Goal: Information Seeking & Learning: Learn about a topic

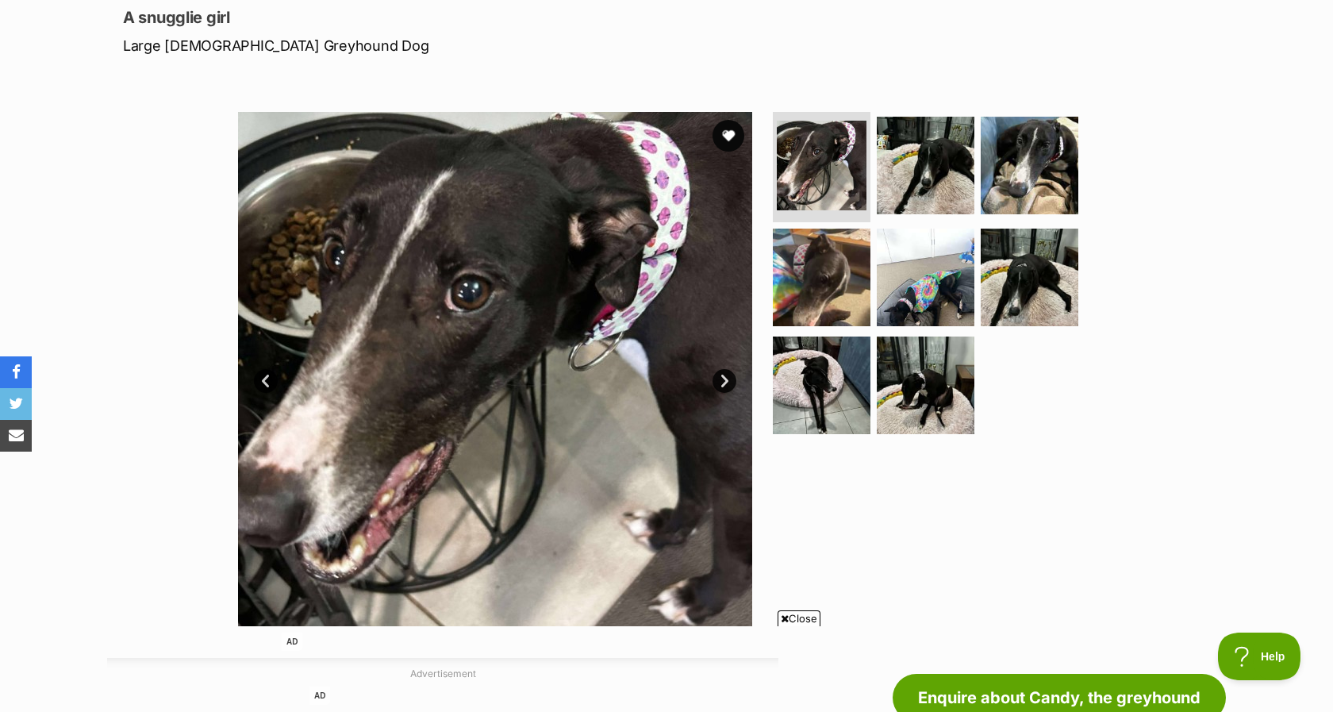
scroll to position [219, 0]
click at [721, 370] on link "Next" at bounding box center [725, 380] width 24 height 24
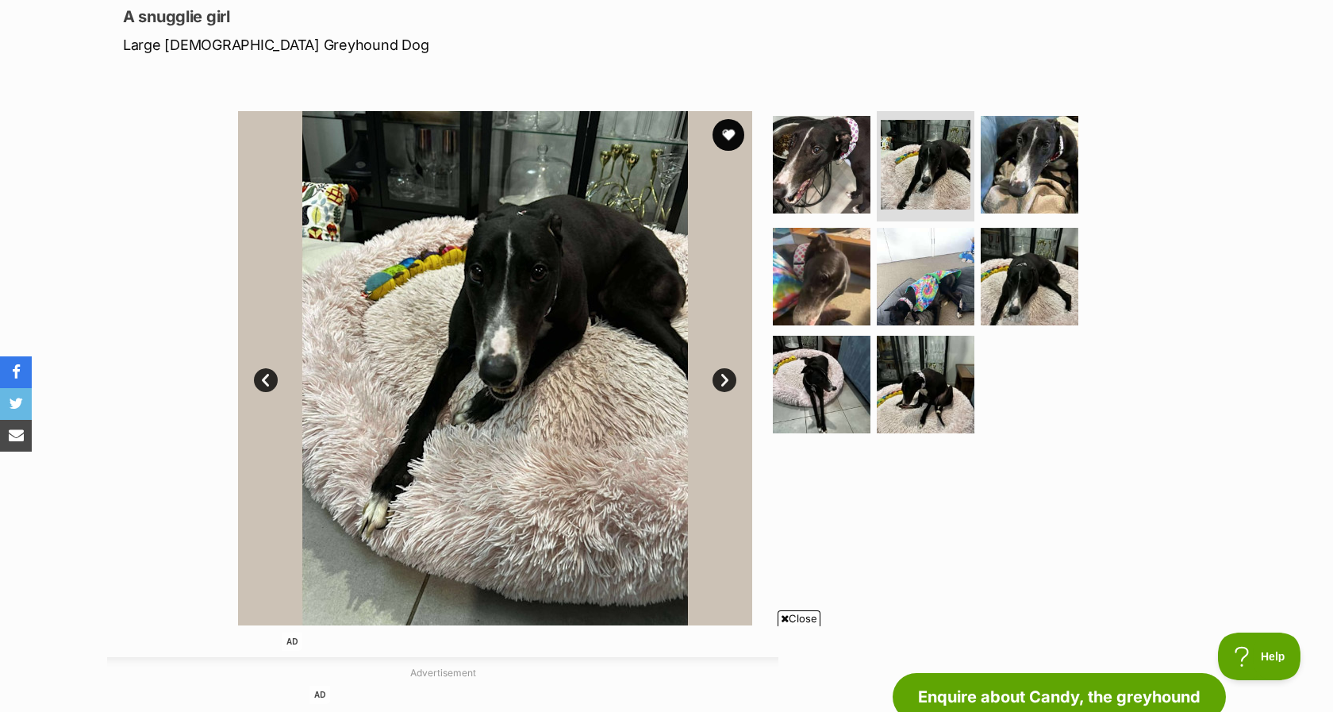
click at [722, 373] on link "Next" at bounding box center [725, 380] width 24 height 24
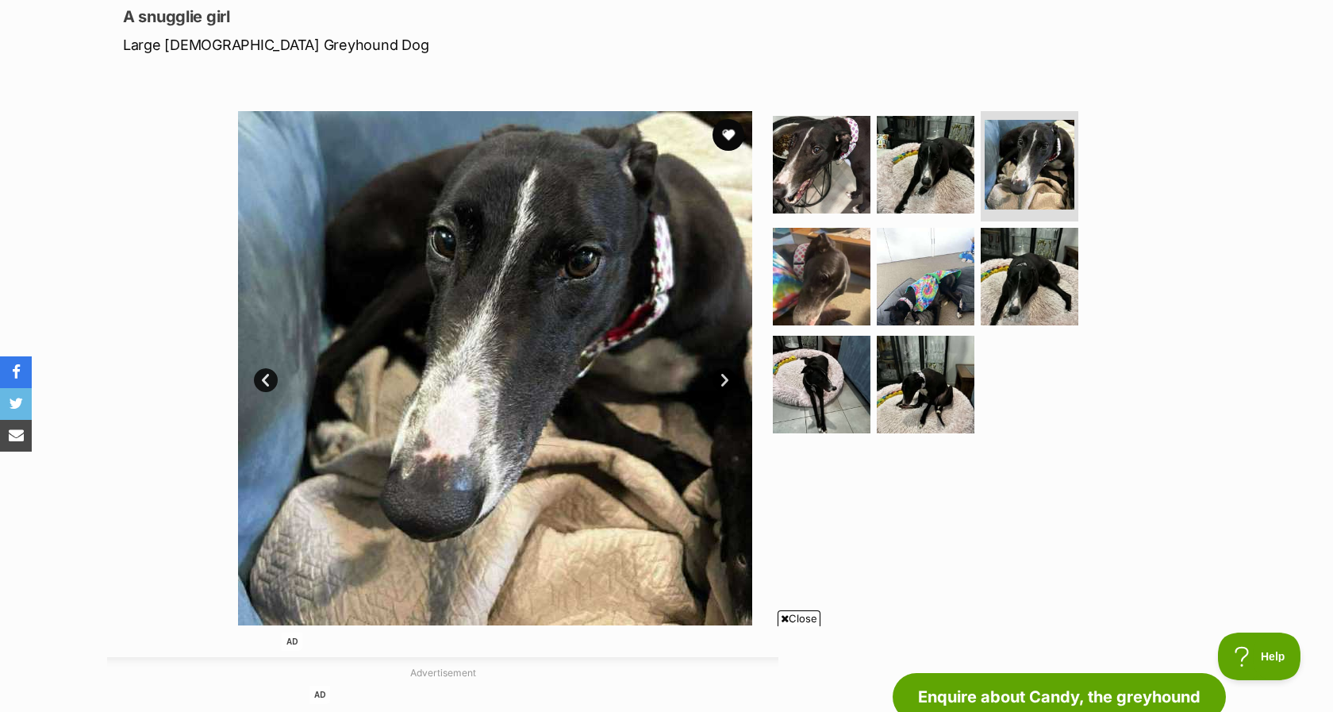
click at [722, 373] on link "Next" at bounding box center [725, 380] width 24 height 24
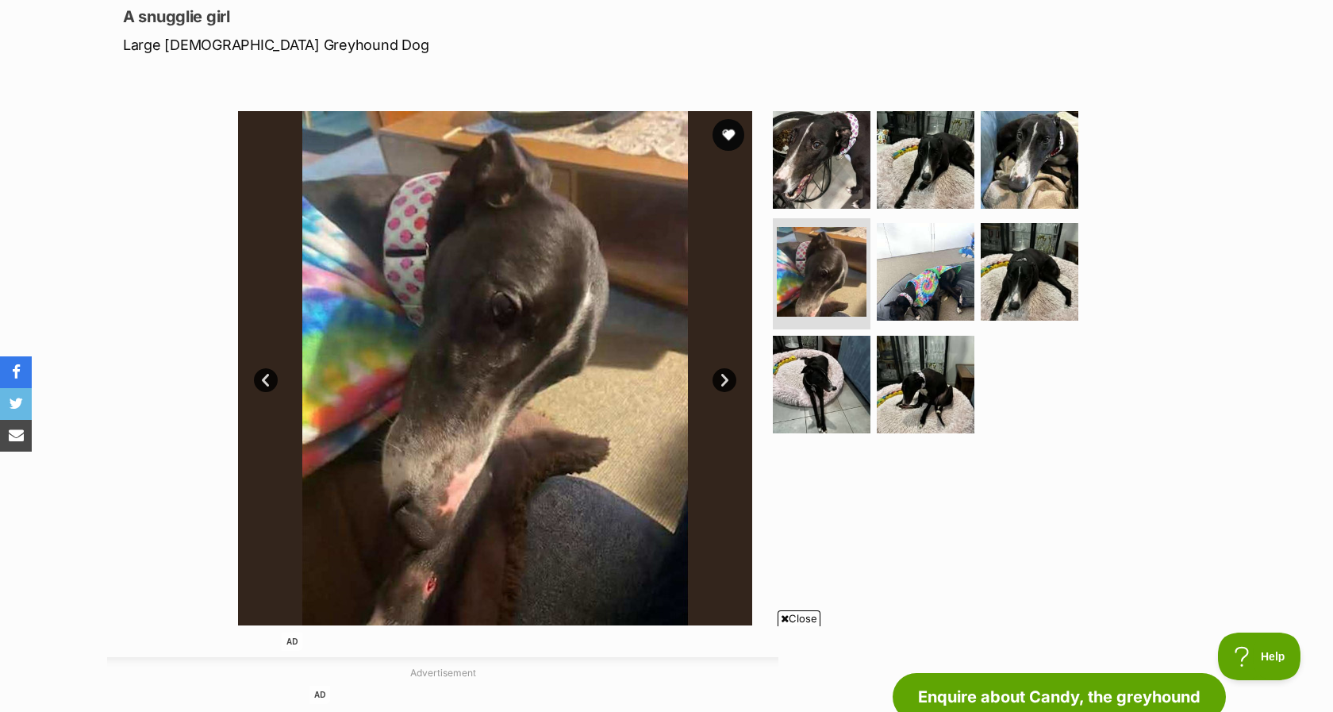
click at [722, 374] on link "Next" at bounding box center [725, 380] width 24 height 24
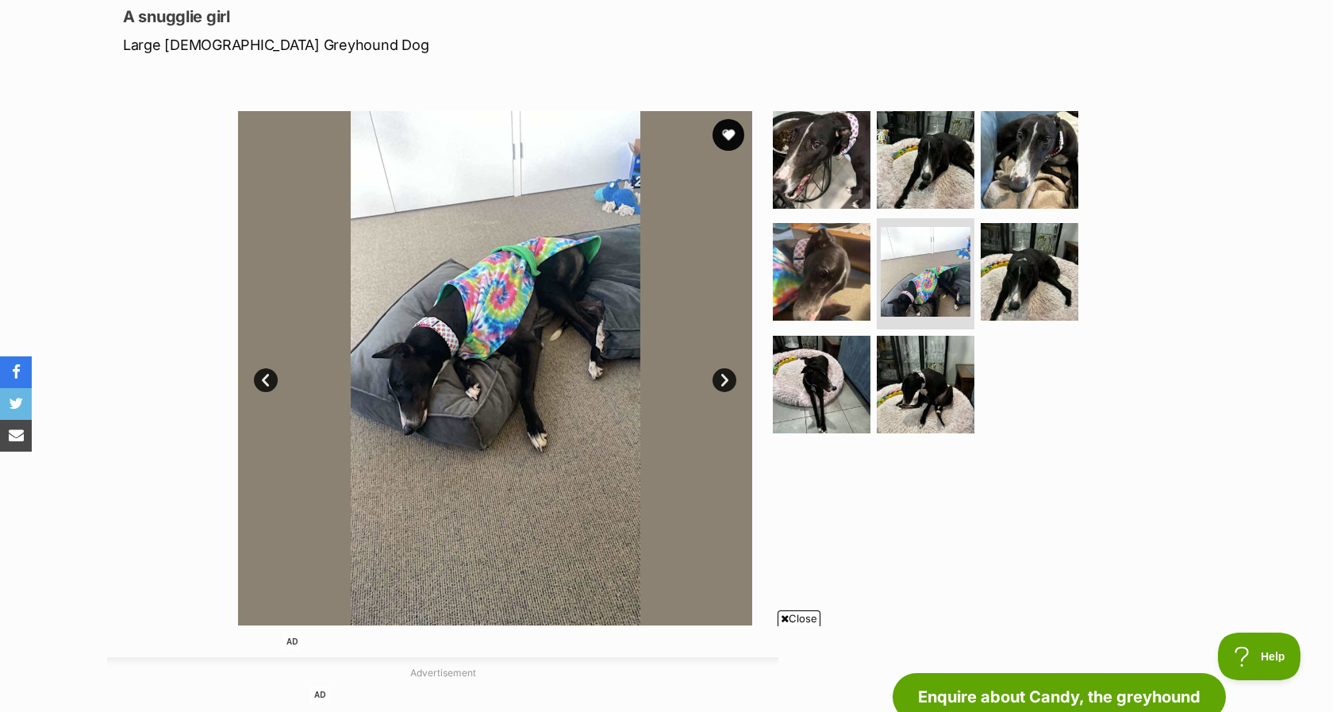
click at [277, 378] on link "Prev" at bounding box center [266, 380] width 24 height 24
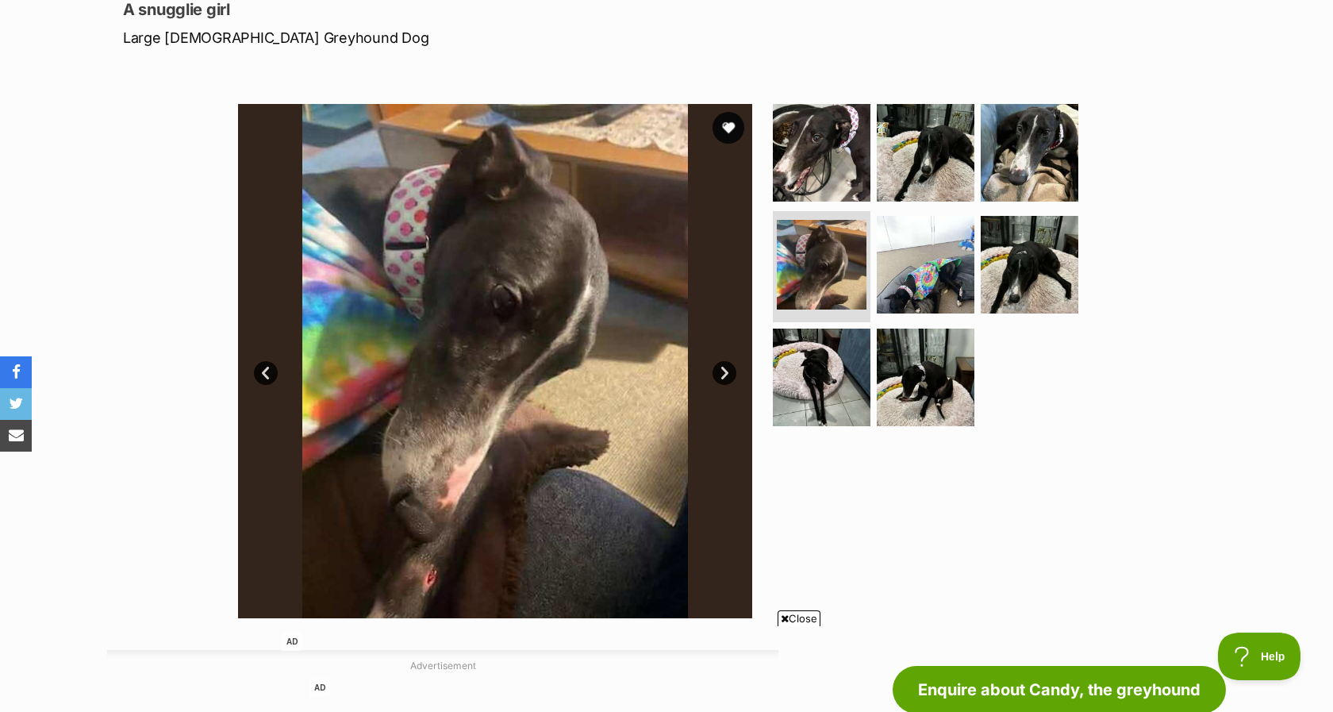
scroll to position [229, 0]
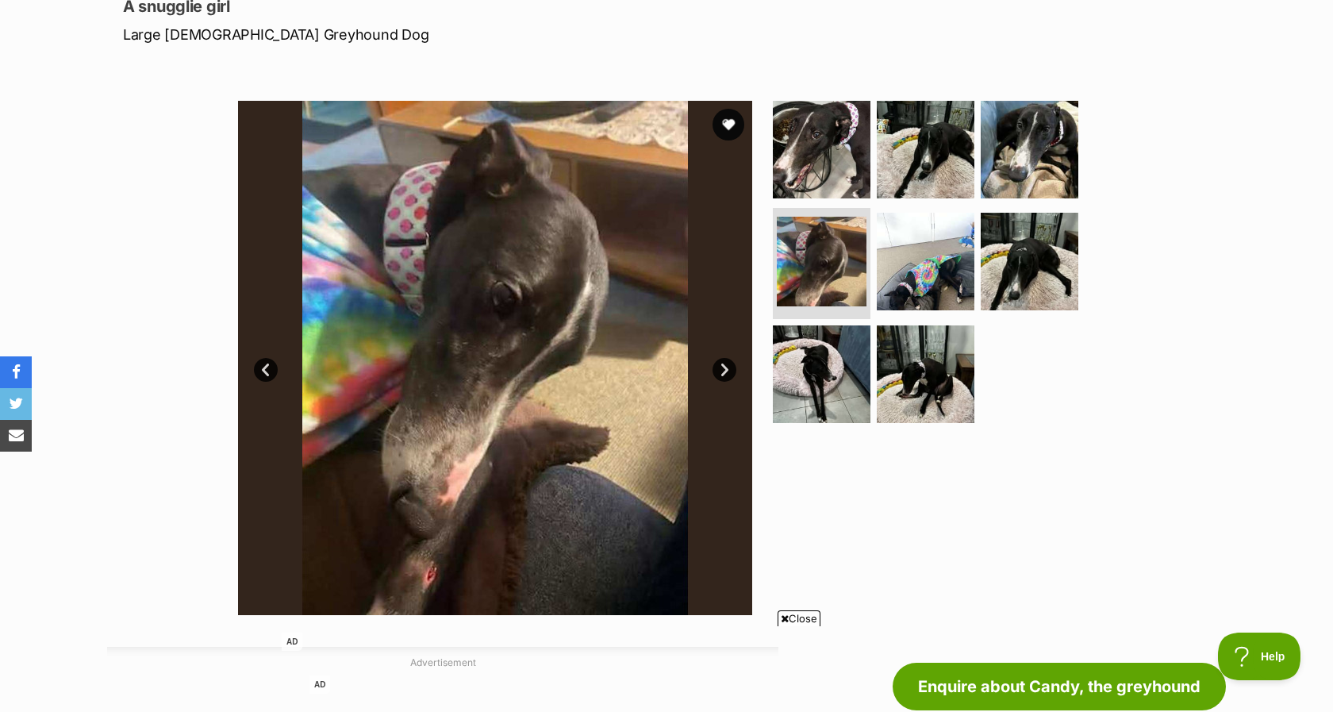
click at [731, 367] on link "Next" at bounding box center [725, 370] width 24 height 24
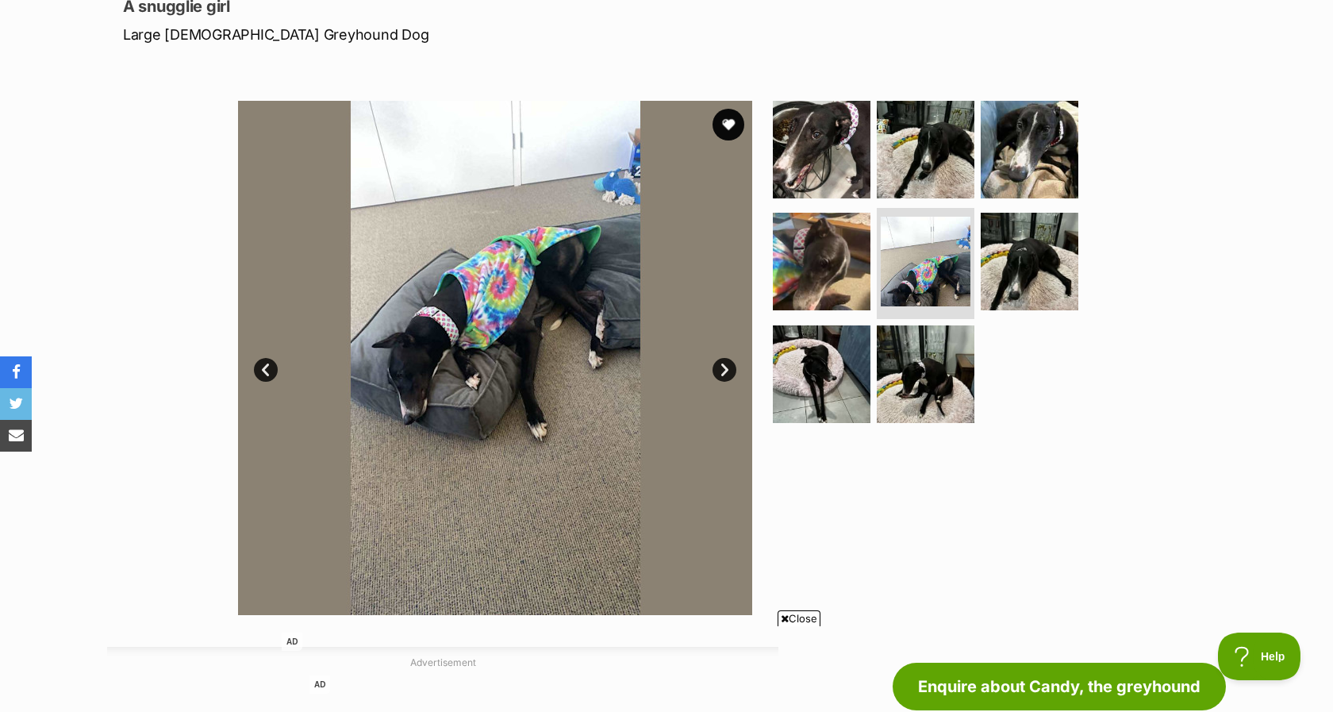
click at [731, 367] on link "Next" at bounding box center [725, 370] width 24 height 24
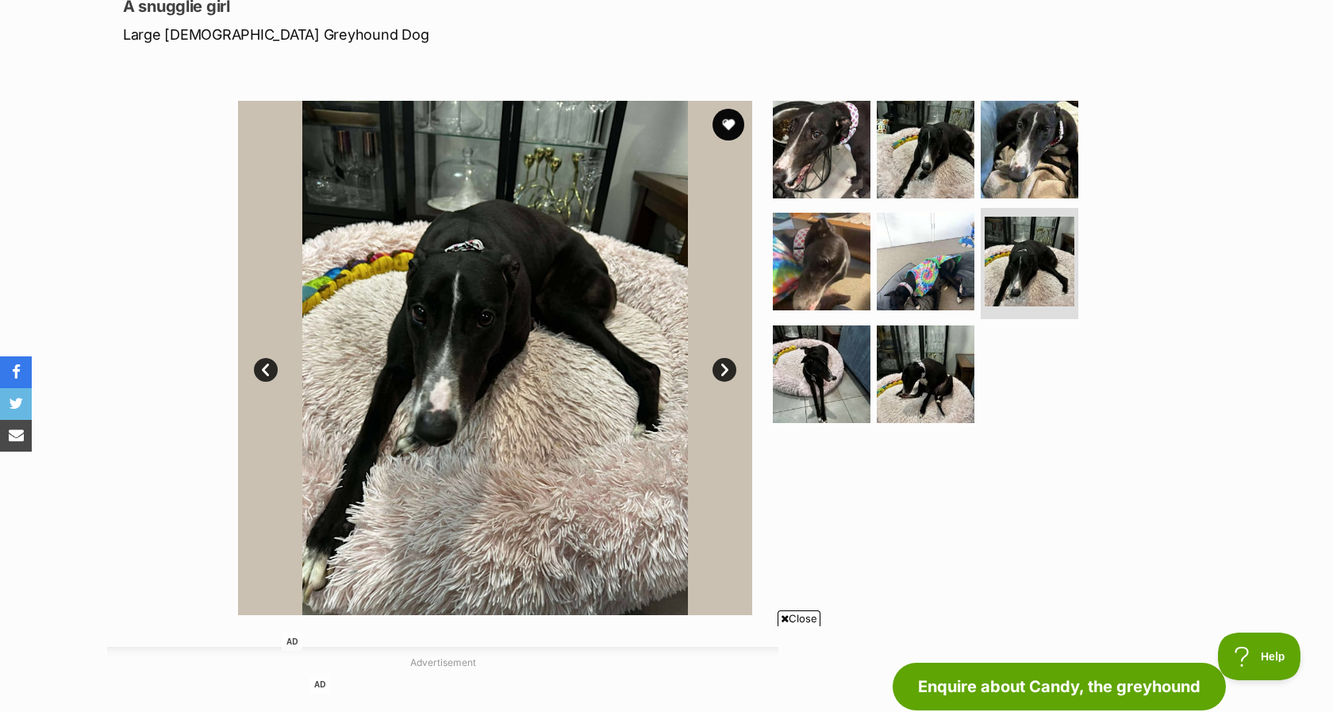
click at [731, 367] on link "Next" at bounding box center [725, 370] width 24 height 24
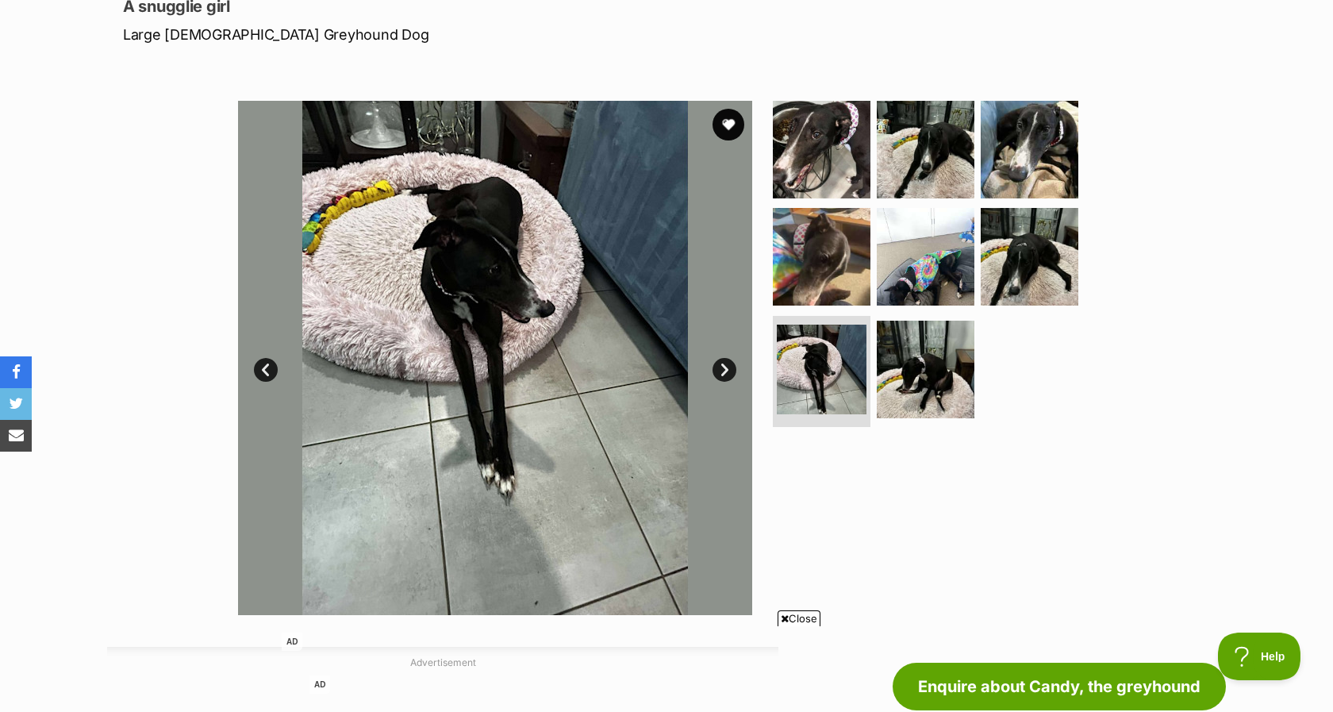
click at [731, 367] on link "Next" at bounding box center [725, 370] width 24 height 24
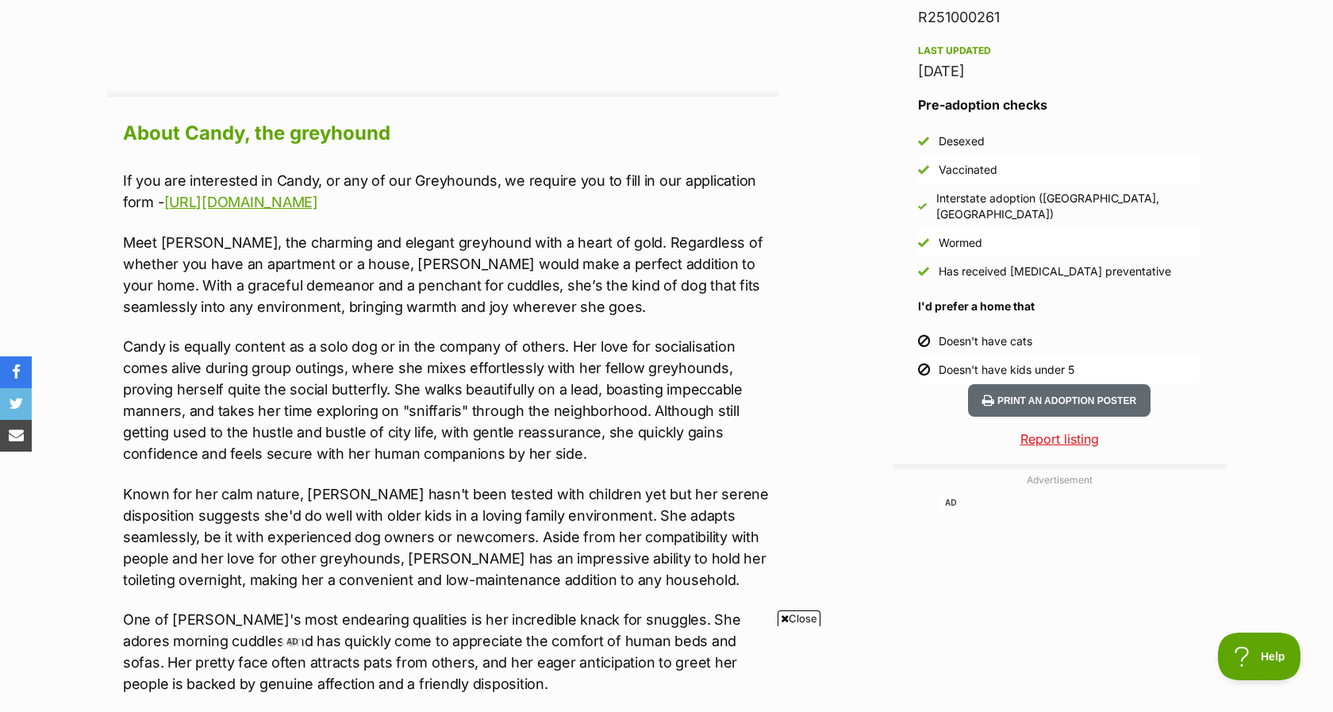
scroll to position [1298, 0]
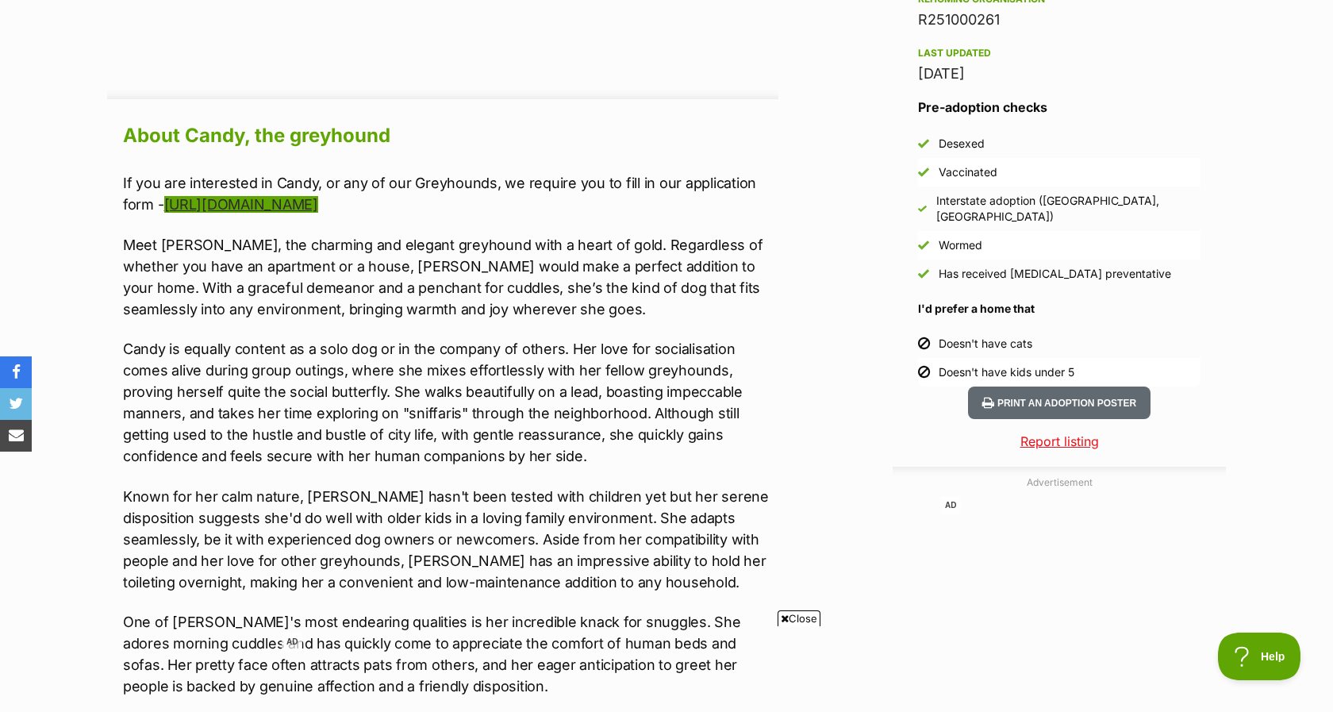
click at [318, 202] on link "[URL][DOMAIN_NAME]" at bounding box center [241, 204] width 154 height 17
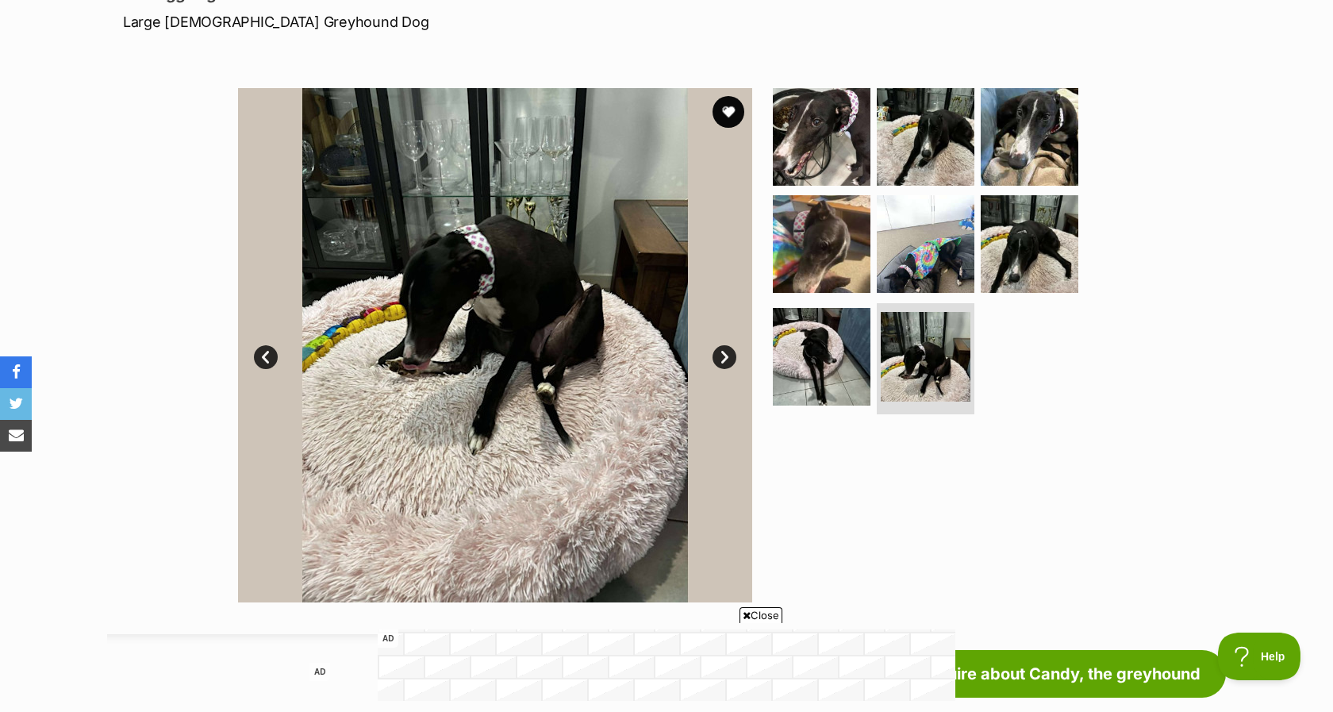
scroll to position [0, 0]
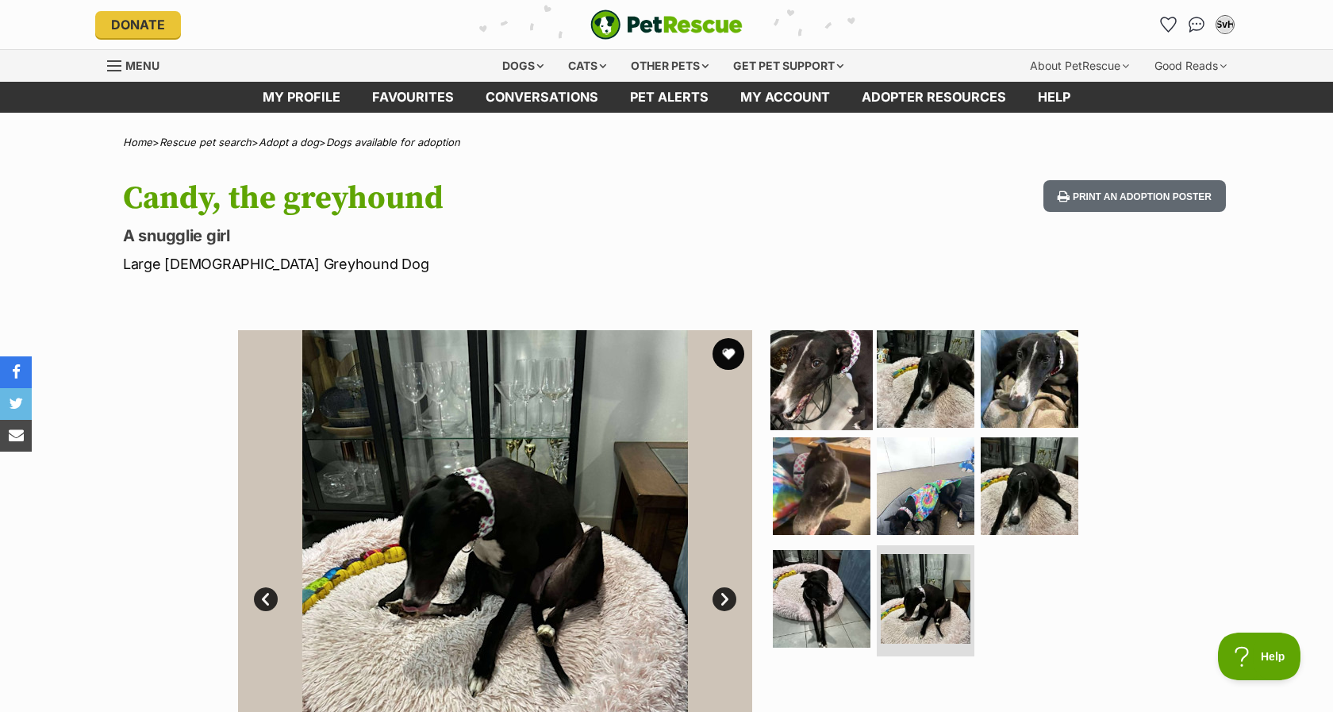
click at [811, 367] on img at bounding box center [822, 378] width 102 height 102
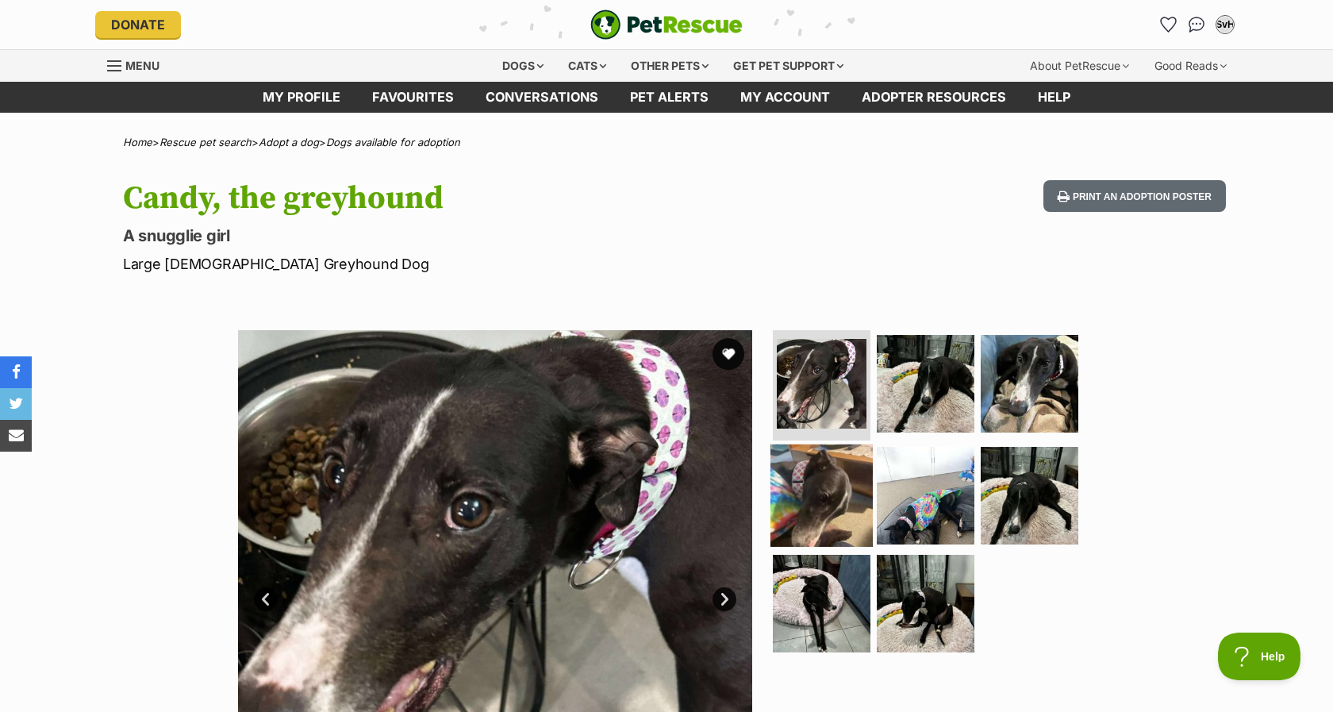
click at [849, 484] on img at bounding box center [822, 495] width 102 height 102
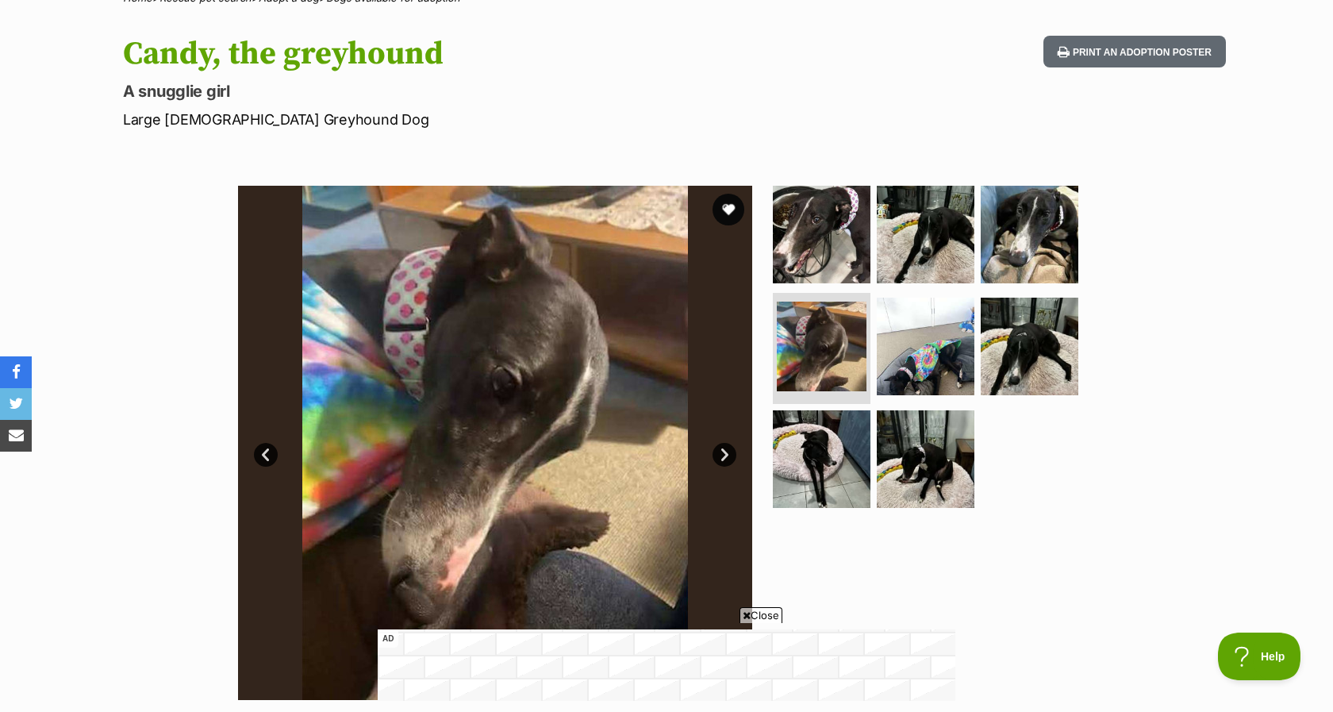
scroll to position [152, 0]
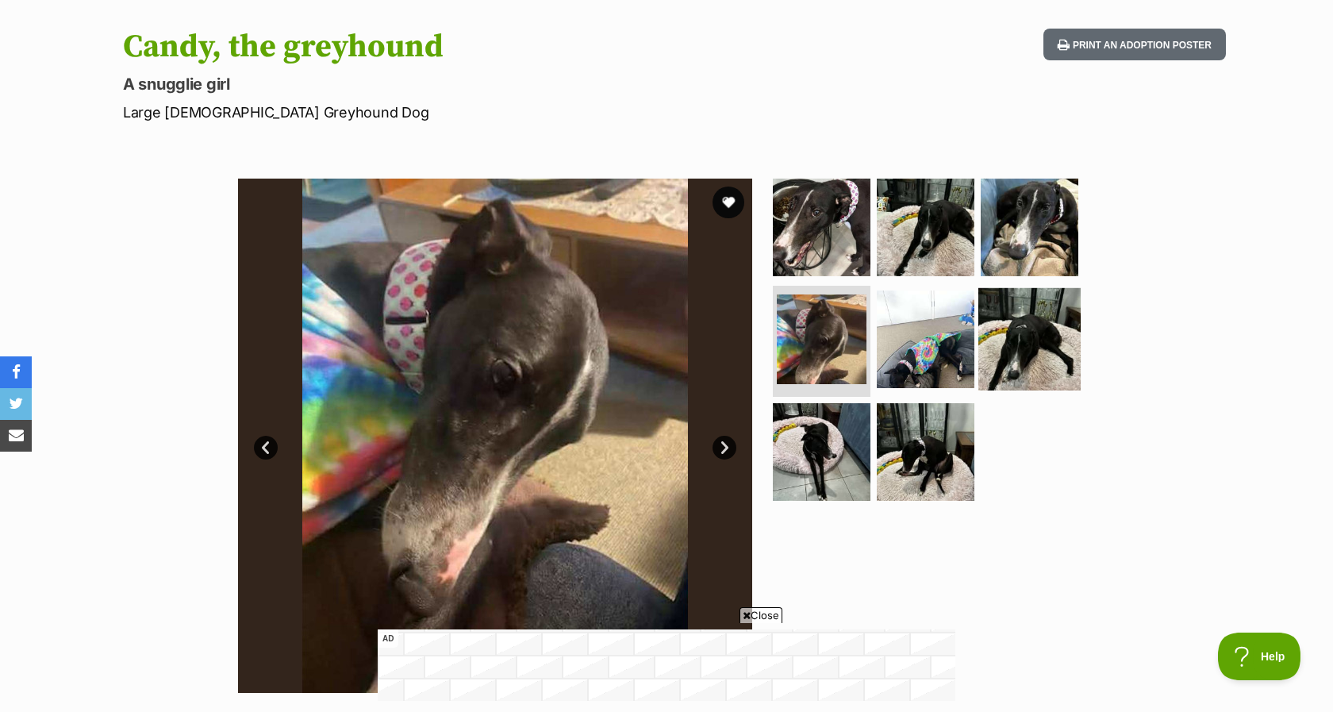
click at [998, 296] on img at bounding box center [1030, 339] width 102 height 102
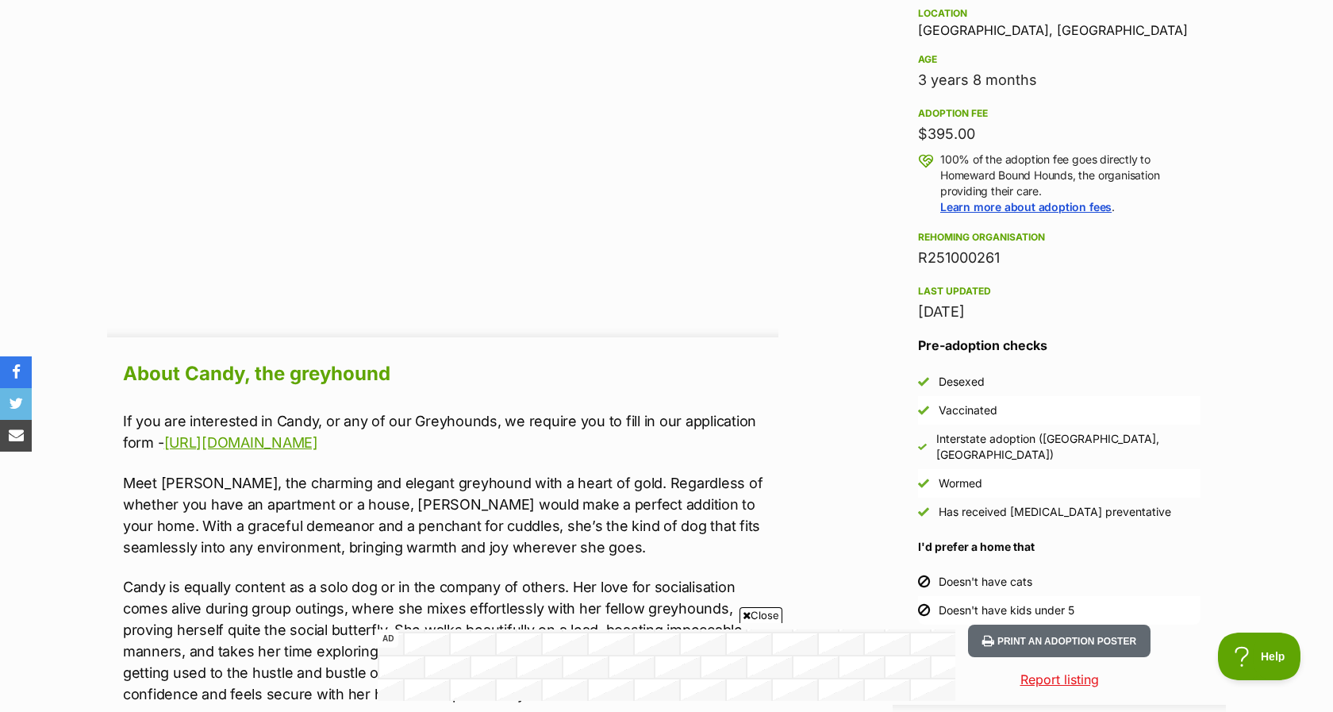
scroll to position [762, 0]
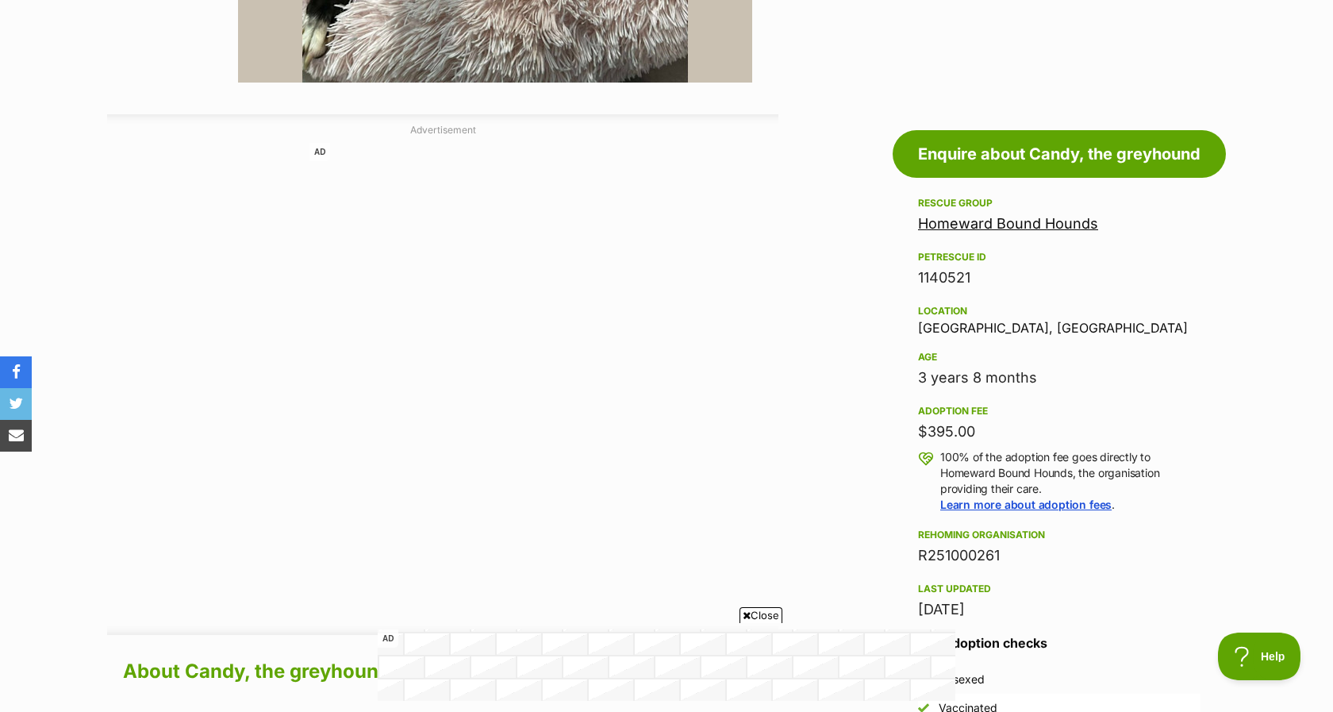
click at [991, 228] on link "Homeward Bound Hounds" at bounding box center [1008, 223] width 180 height 17
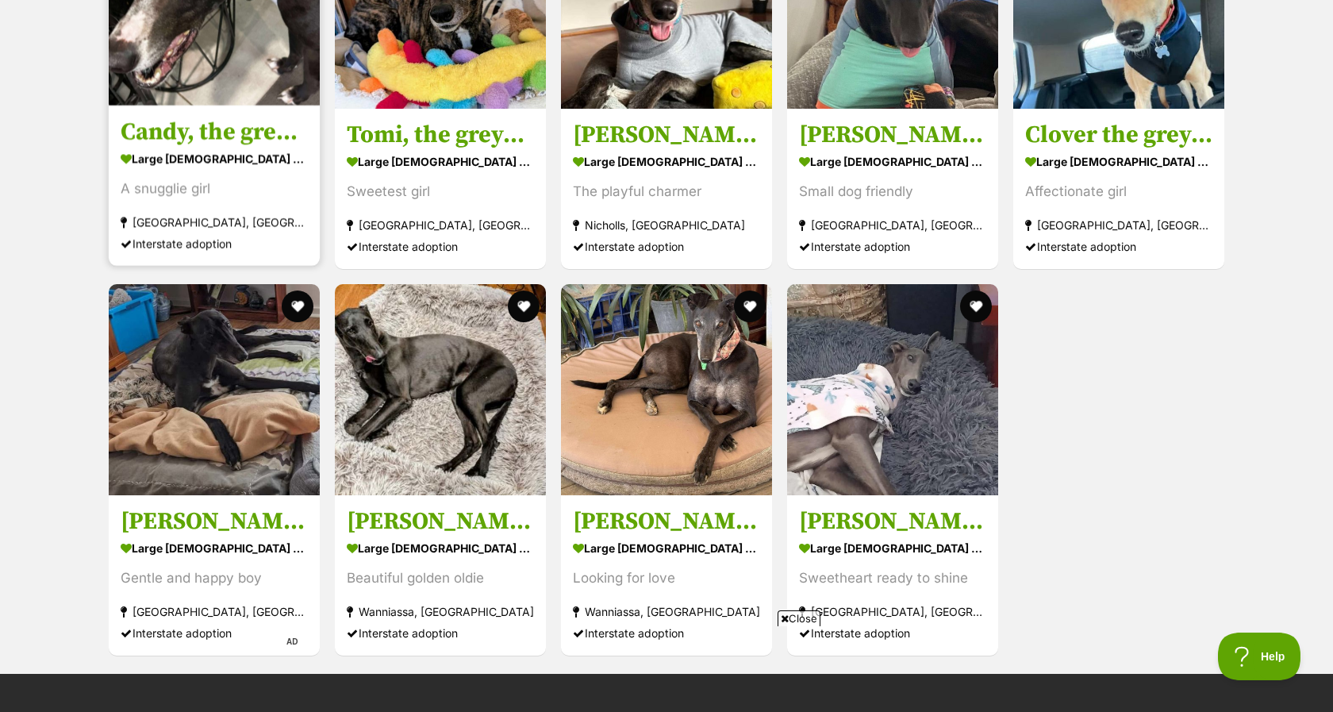
scroll to position [1686, 0]
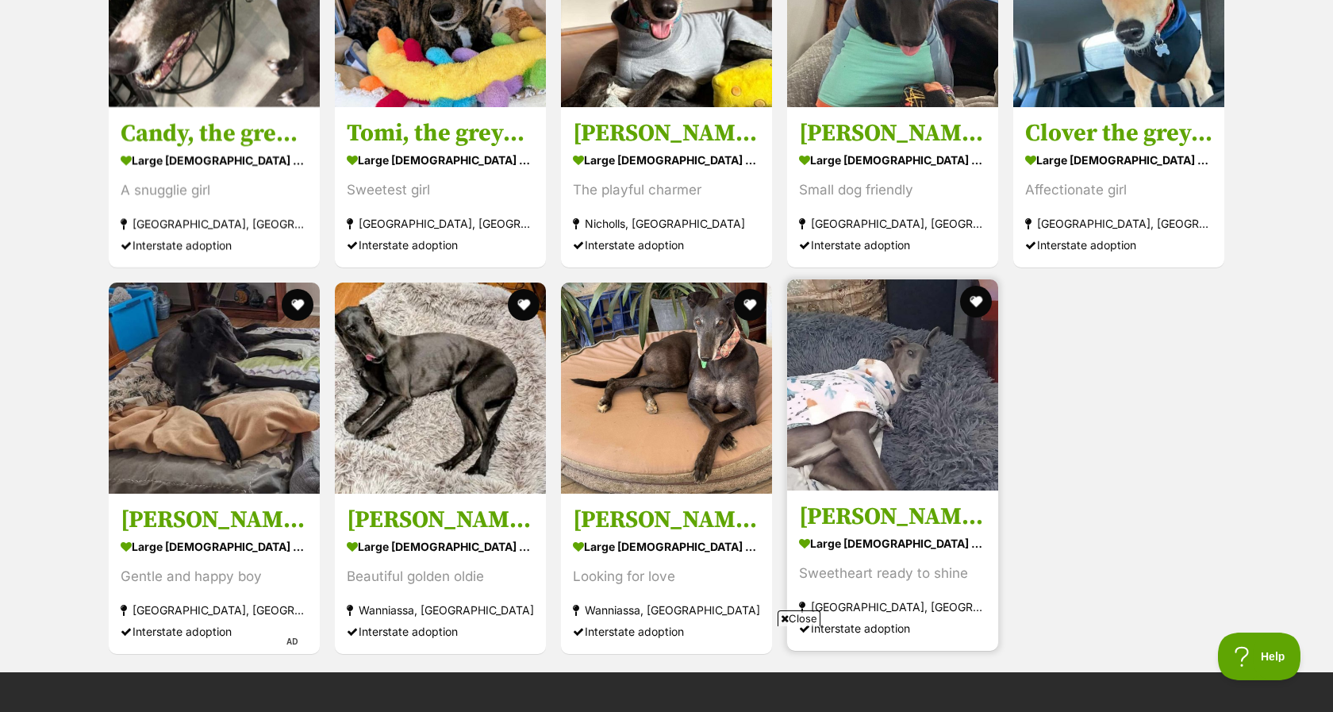
click at [821, 490] on img at bounding box center [892, 384] width 211 height 211
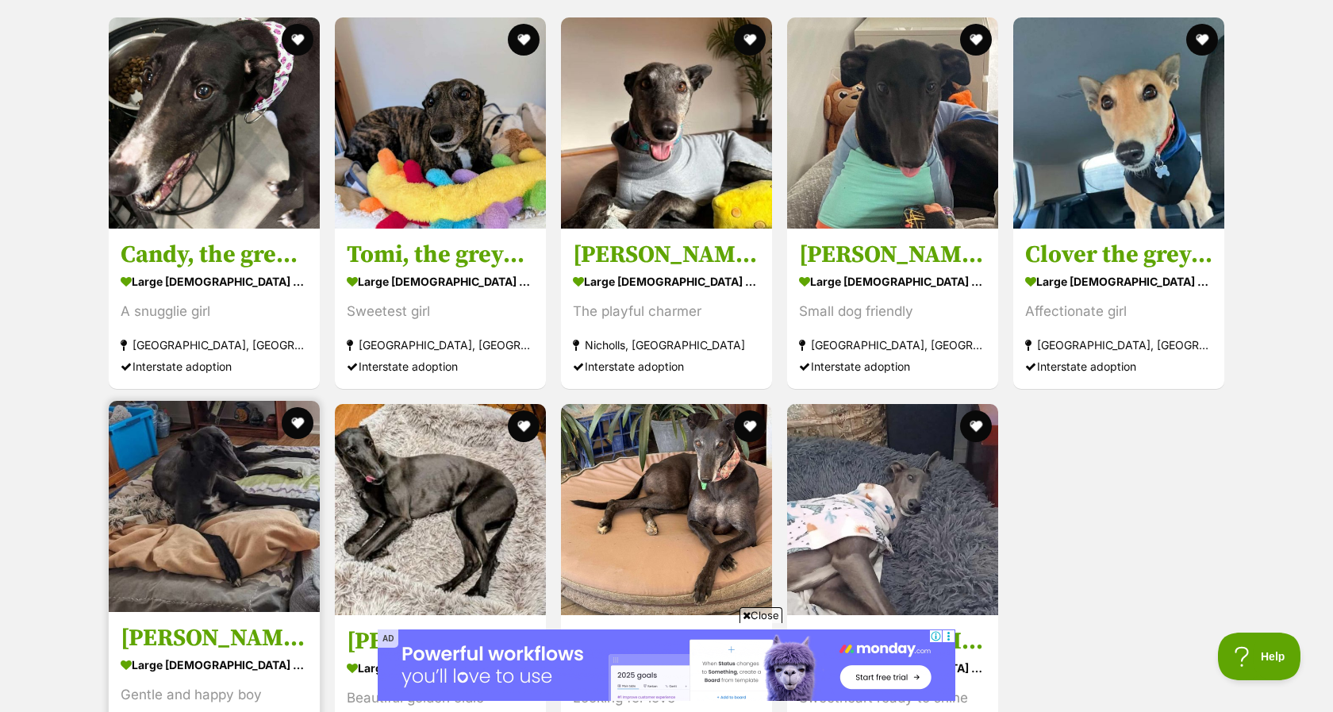
scroll to position [1428, 0]
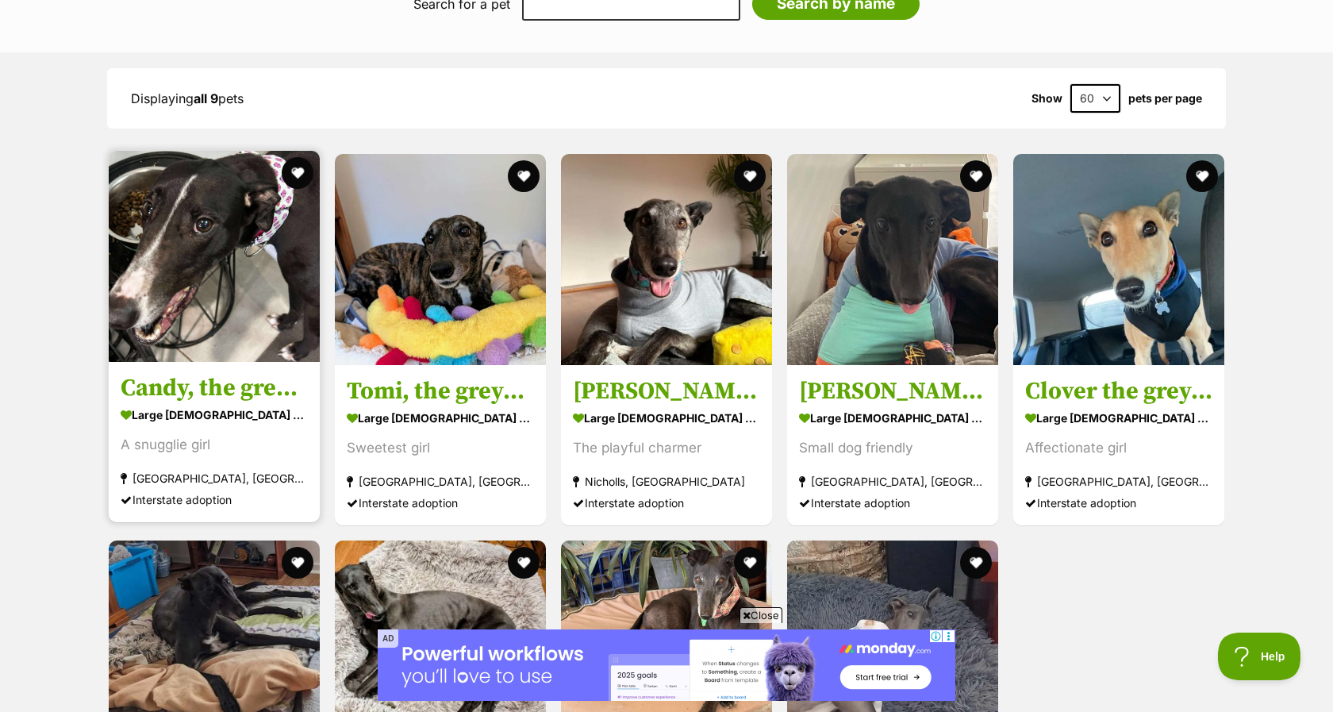
click at [221, 255] on img at bounding box center [214, 256] width 211 height 211
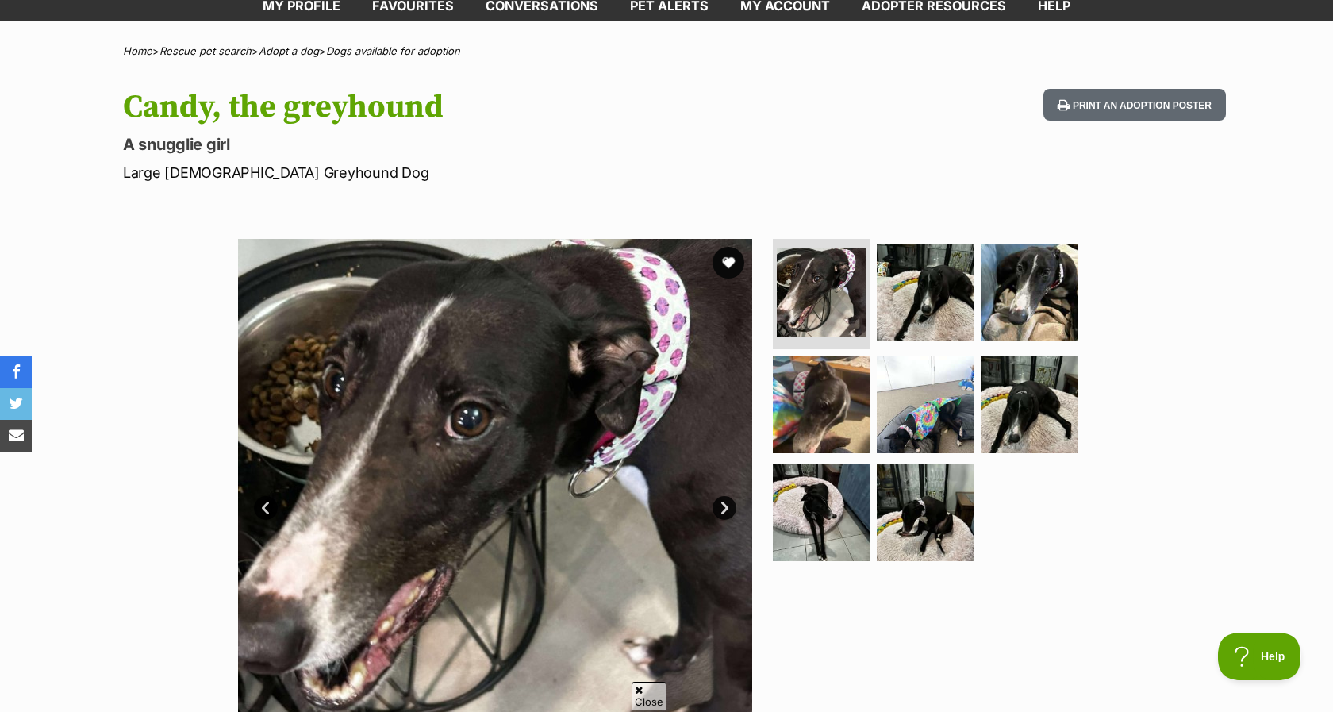
click at [722, 501] on link "Next" at bounding box center [725, 508] width 24 height 24
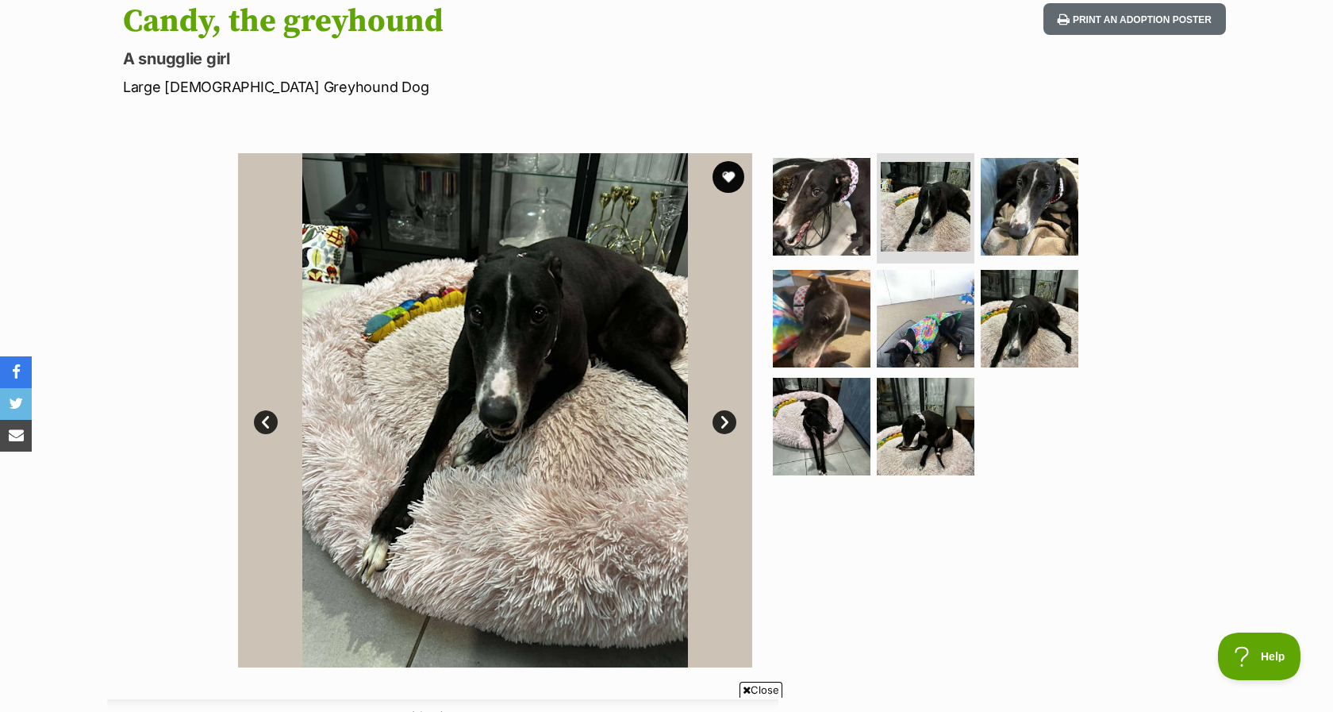
scroll to position [179, 0]
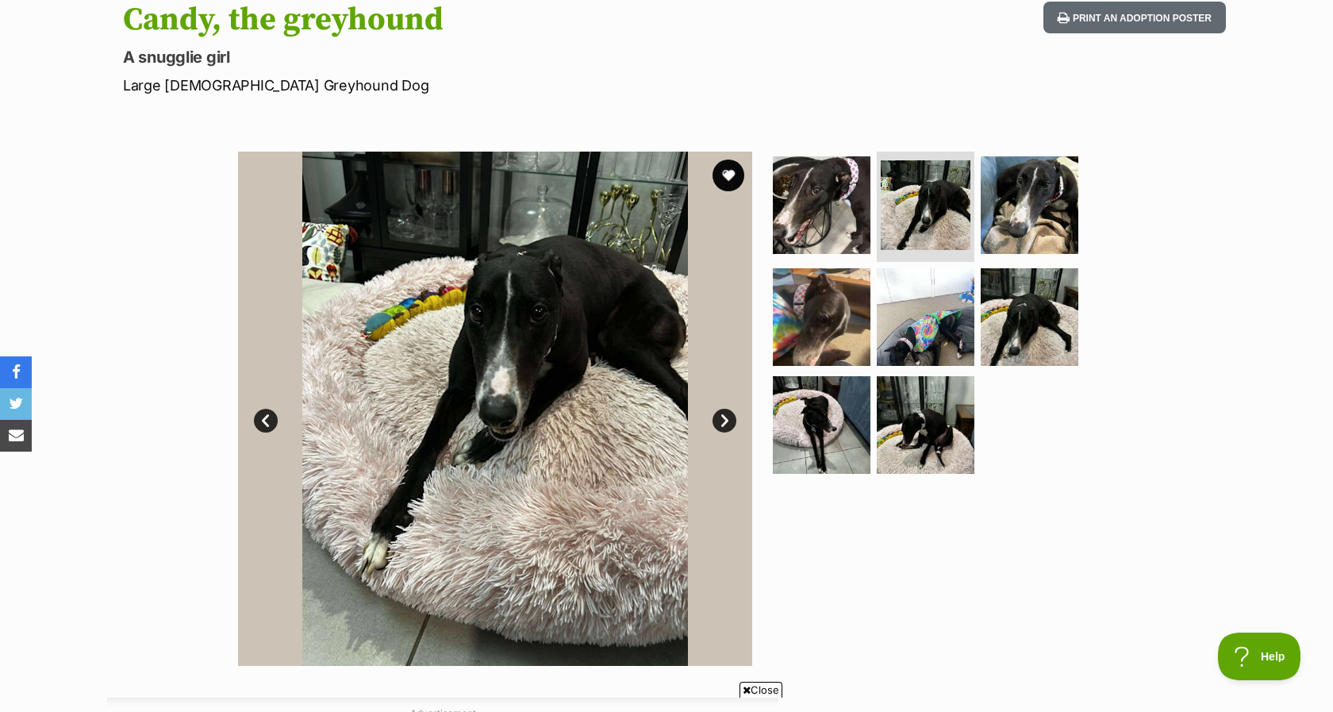
click at [721, 423] on link "Next" at bounding box center [725, 421] width 24 height 24
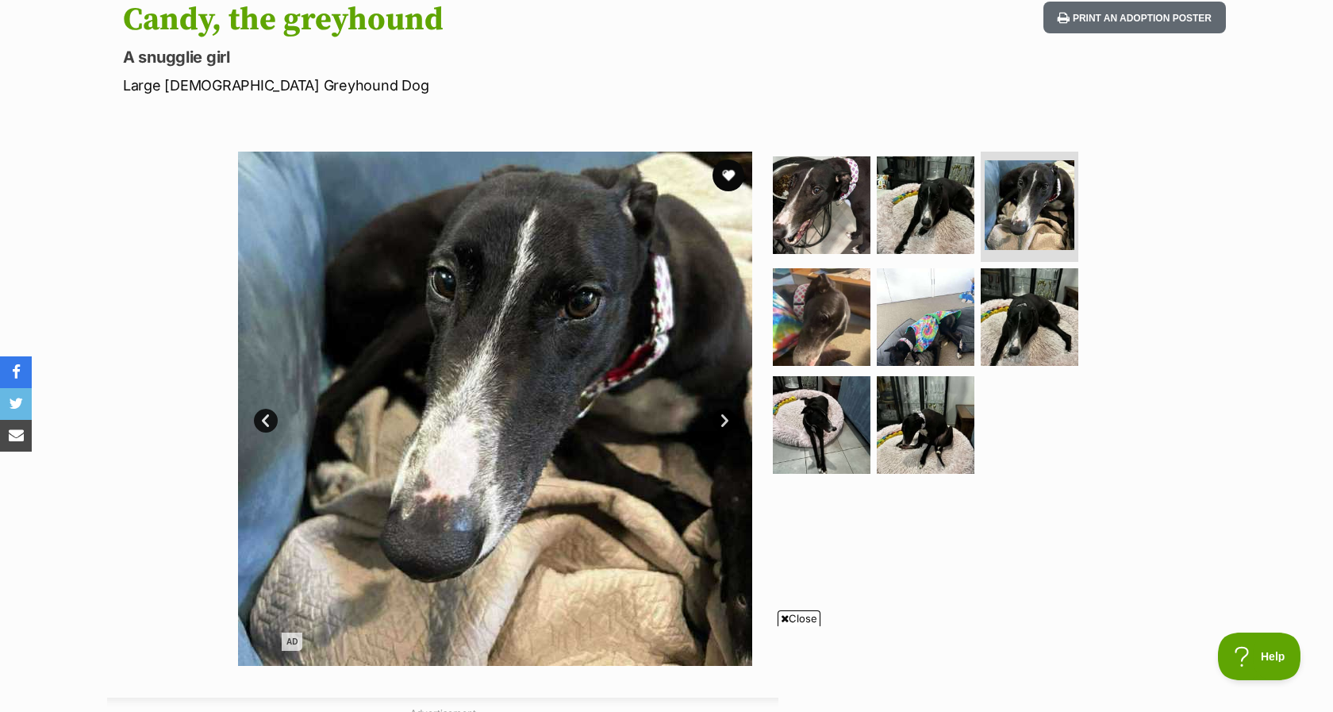
click at [721, 423] on link "Next" at bounding box center [725, 421] width 24 height 24
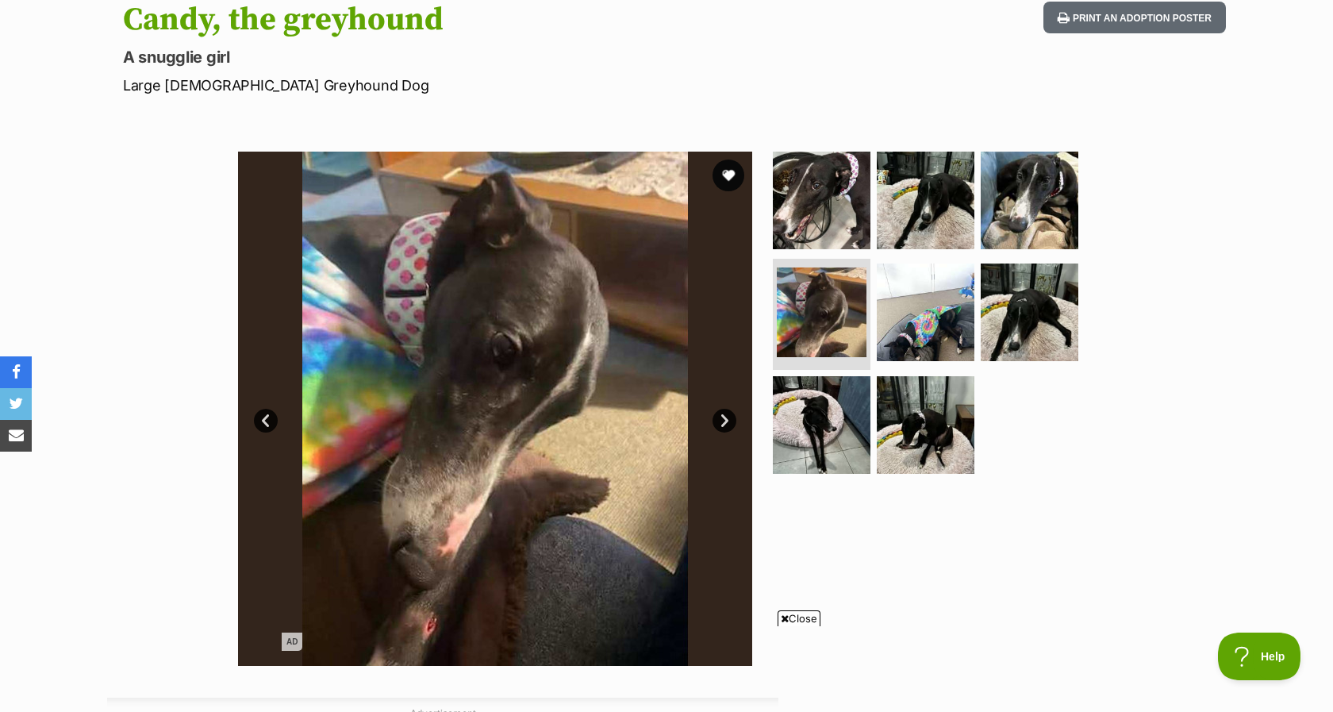
click at [721, 423] on link "Next" at bounding box center [725, 421] width 24 height 24
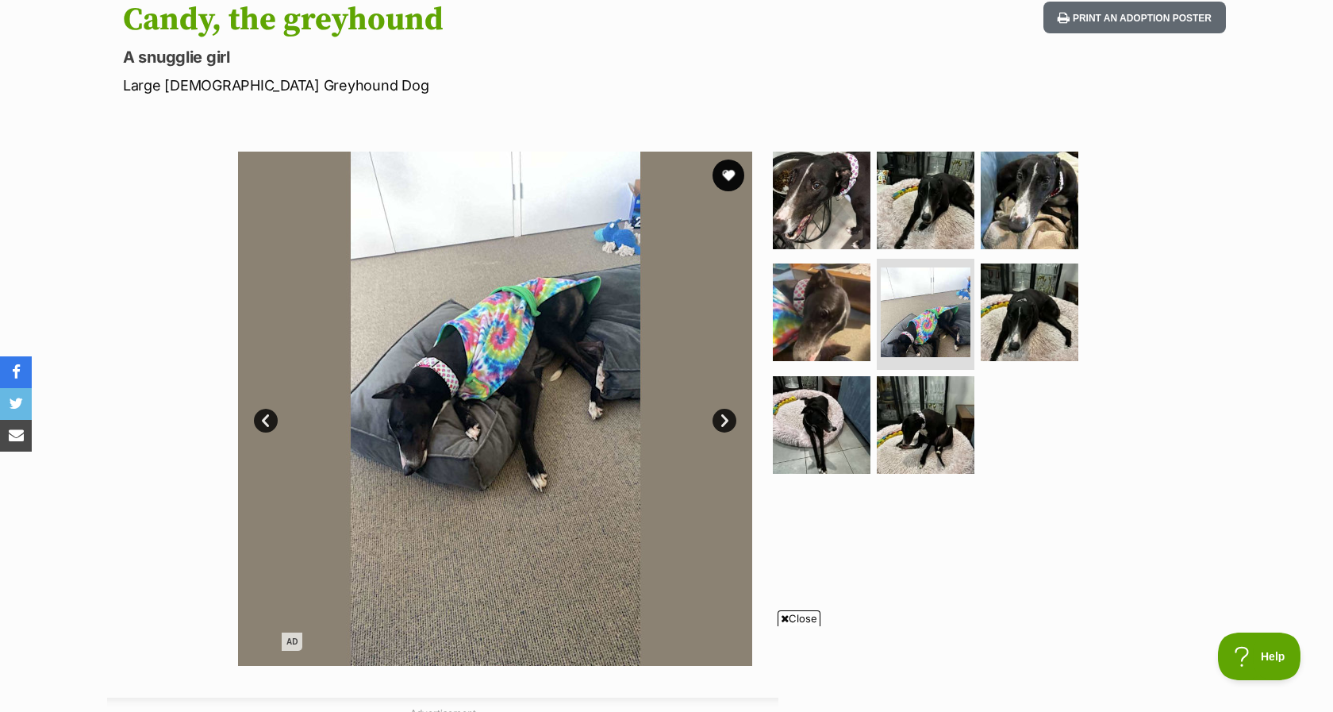
click at [721, 423] on link "Next" at bounding box center [725, 421] width 24 height 24
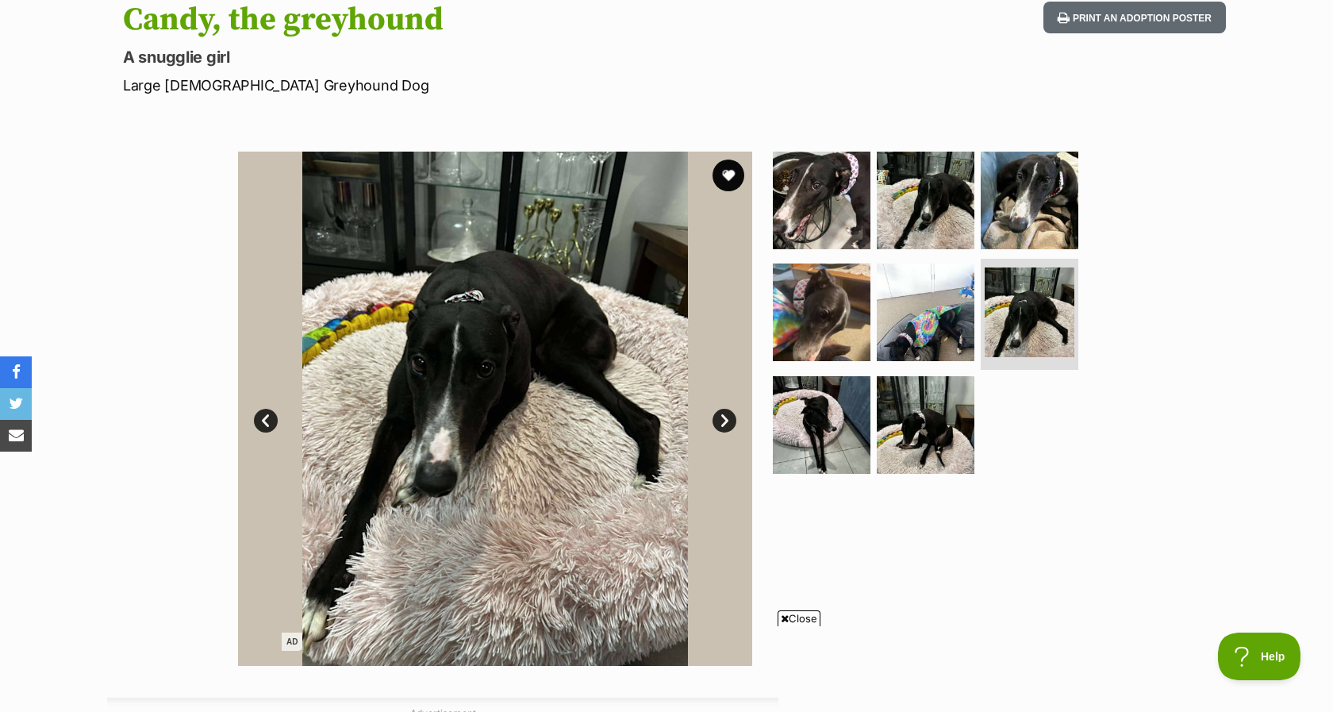
click at [721, 423] on link "Next" at bounding box center [725, 421] width 24 height 24
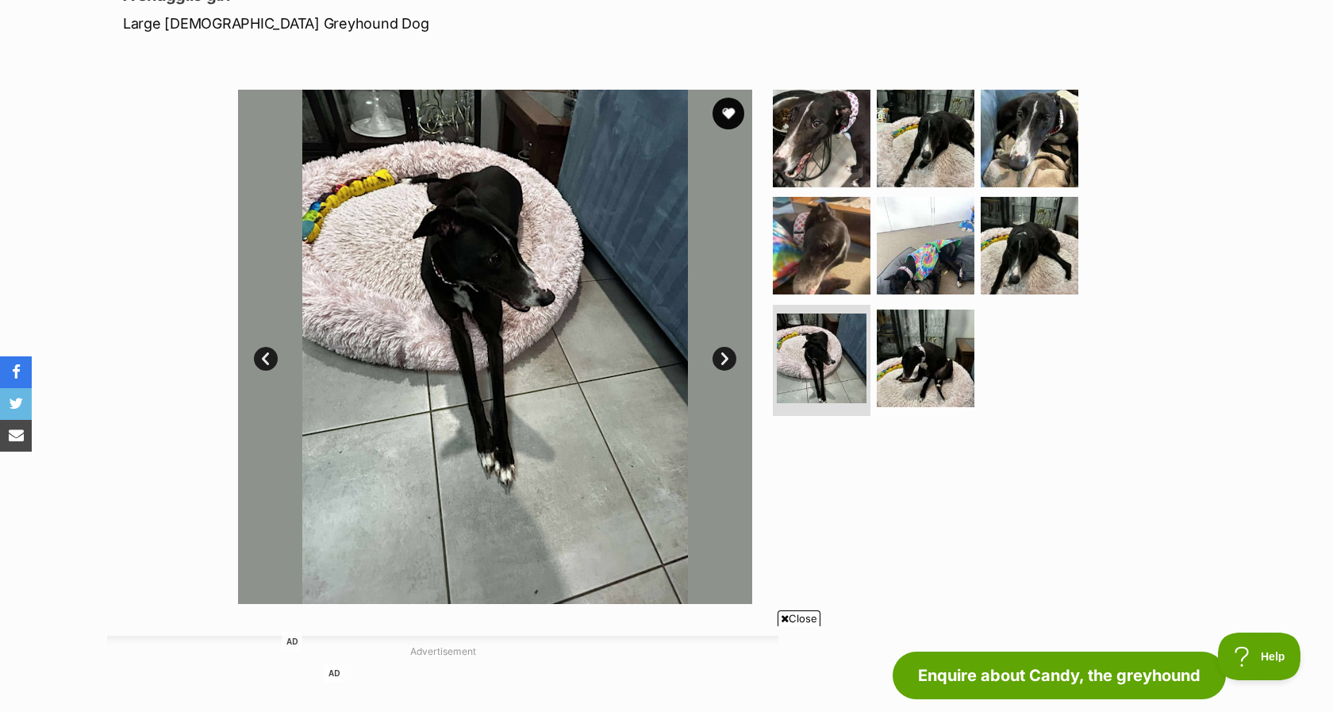
scroll to position [238, 0]
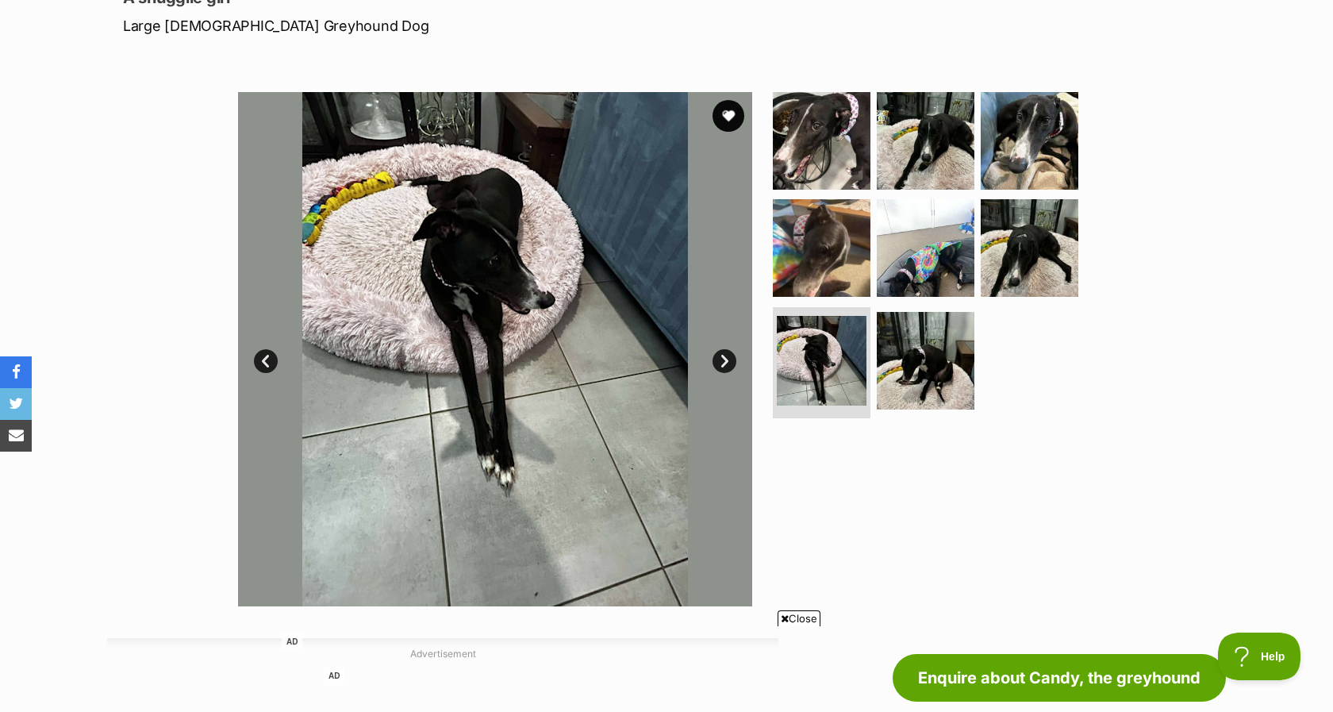
click at [730, 356] on link "Next" at bounding box center [725, 361] width 24 height 24
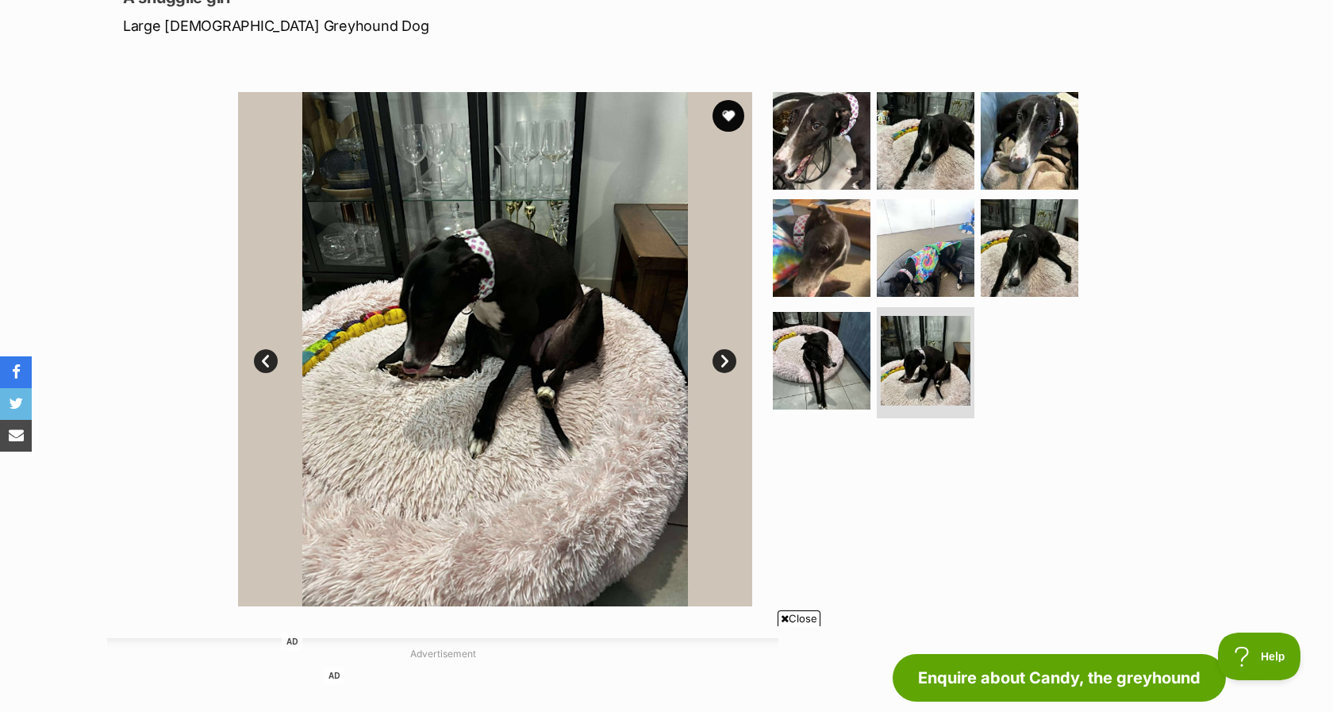
click at [730, 356] on link "Next" at bounding box center [725, 361] width 24 height 24
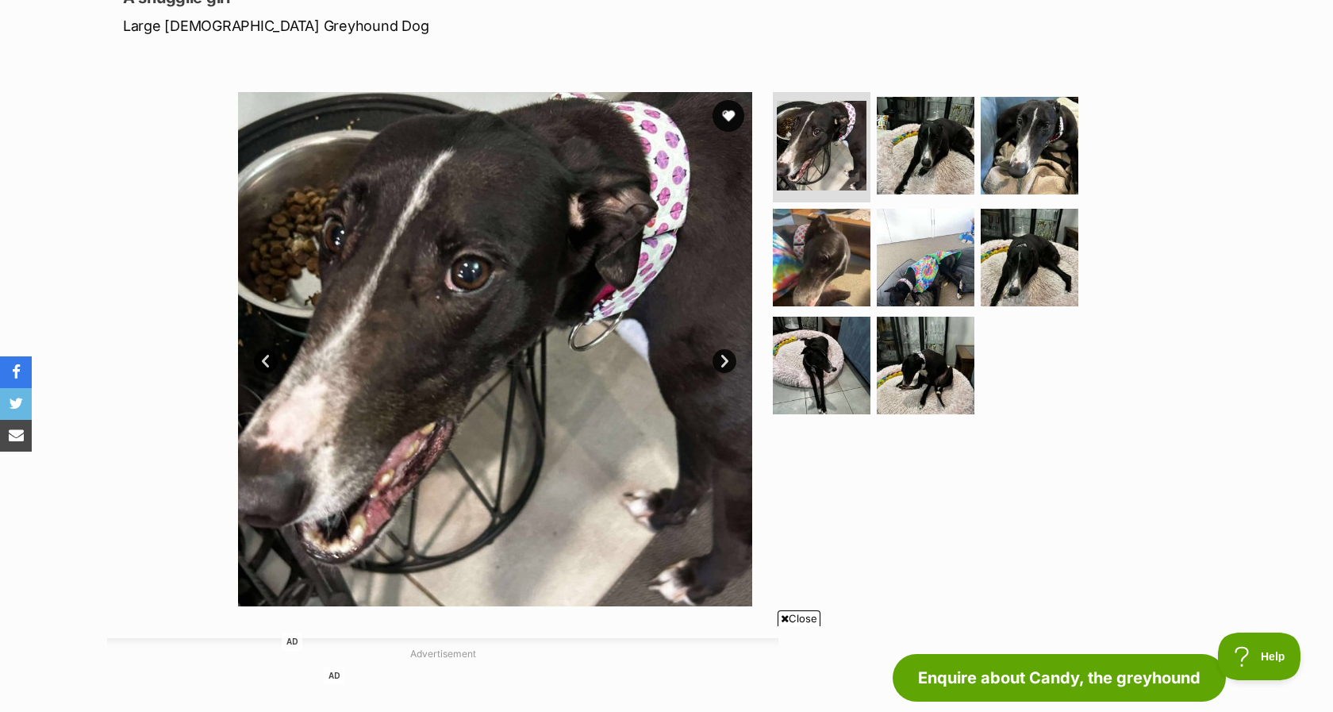
click at [731, 357] on link "Next" at bounding box center [725, 361] width 24 height 24
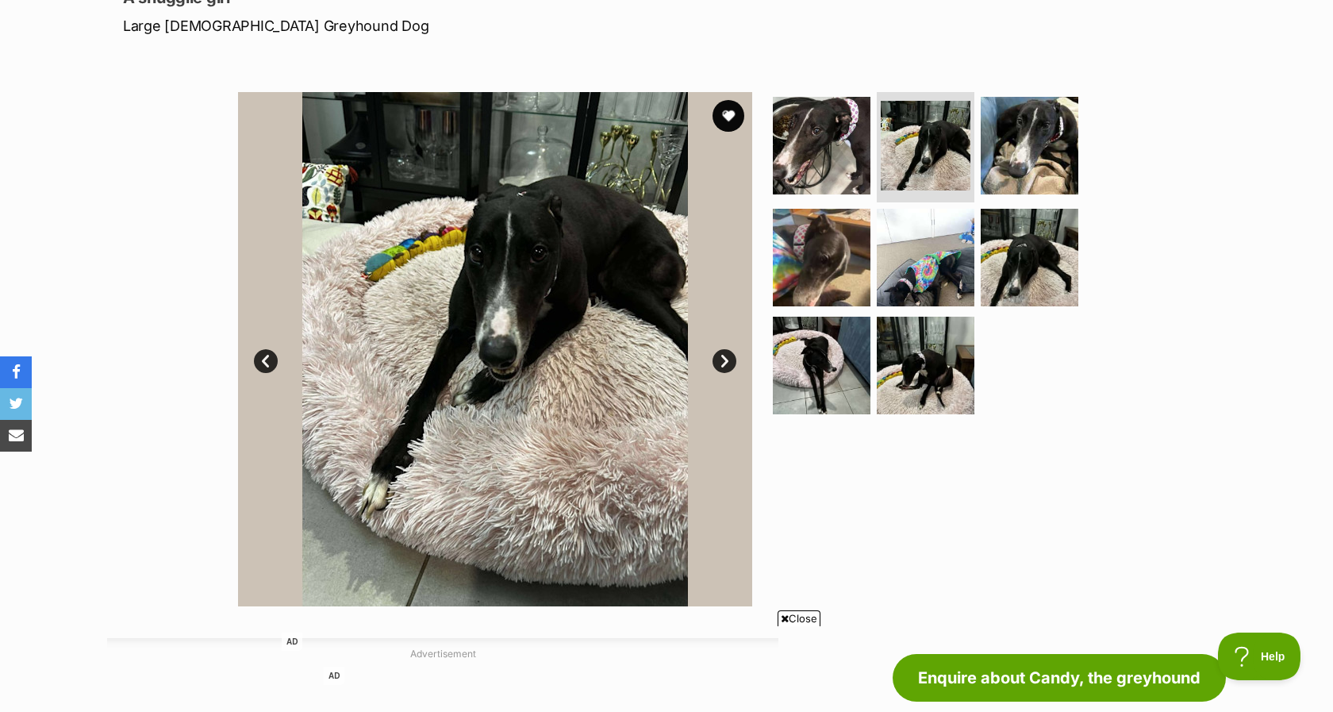
click at [729, 356] on link "Next" at bounding box center [725, 361] width 24 height 24
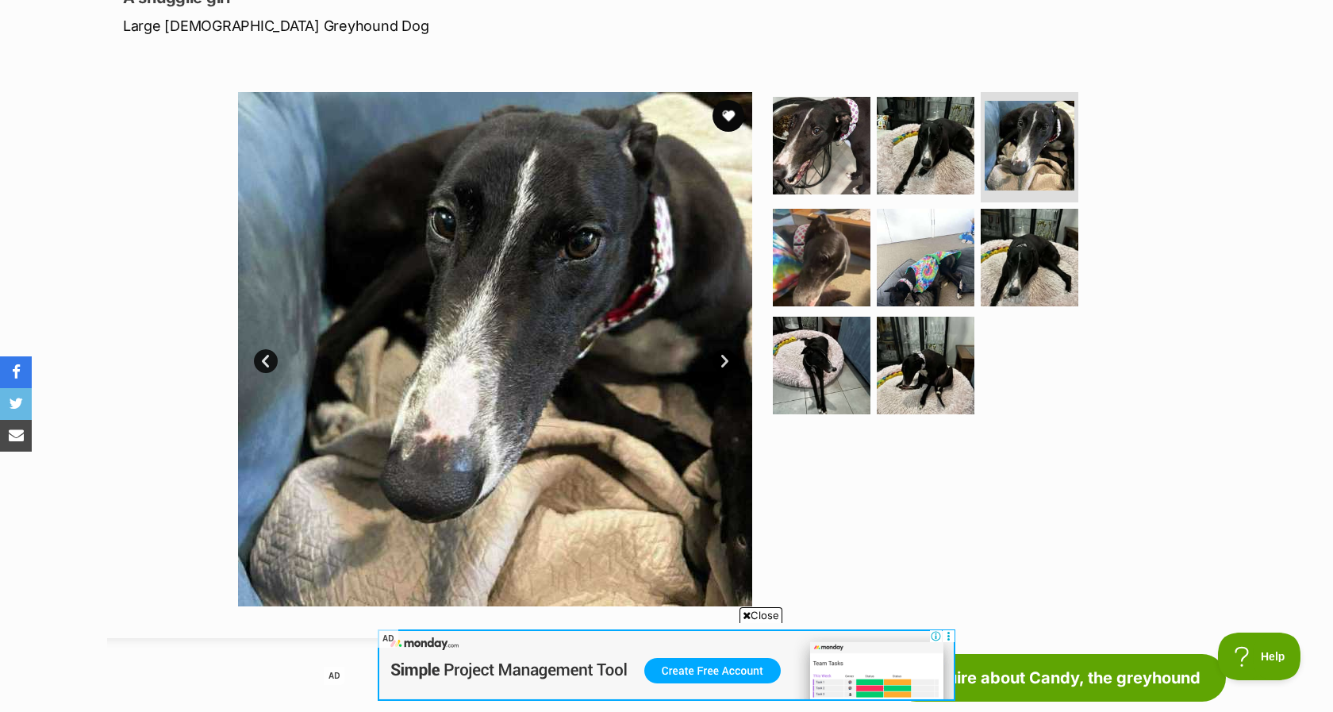
scroll to position [0, 0]
